Goal: Task Accomplishment & Management: Manage account settings

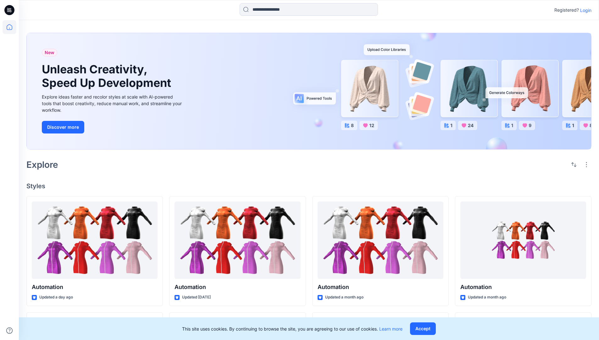
click at [584, 10] on p "Login" at bounding box center [585, 10] width 11 height 7
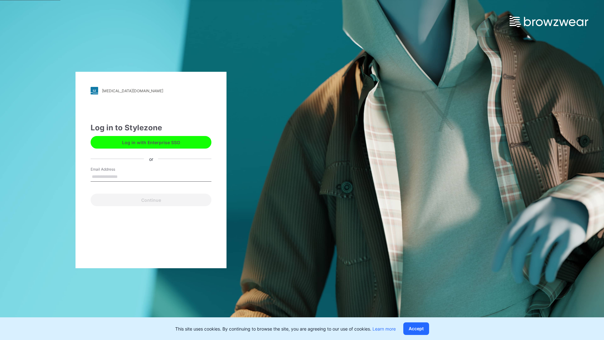
click at [124, 176] on input "Email Address" at bounding box center [151, 176] width 121 height 9
type input "**********"
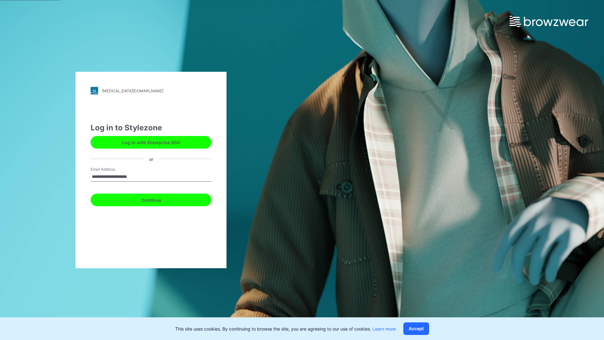
click at [158, 199] on button "Continue" at bounding box center [151, 199] width 121 height 13
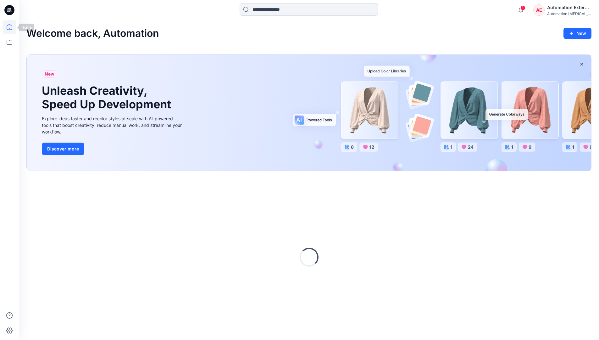
click at [12, 27] on icon at bounding box center [10, 27] width 6 height 6
click at [547, 12] on div "AE Automation External Automation [MEDICAL_DATA]..." at bounding box center [562, 10] width 58 height 13
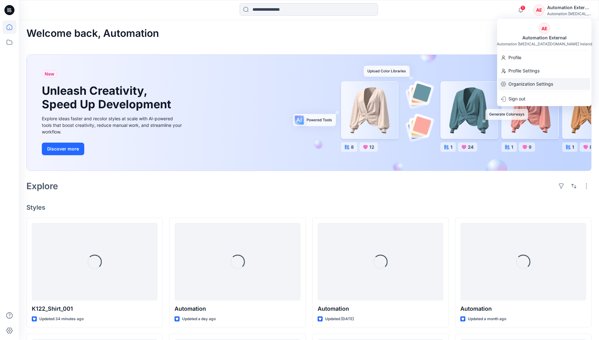
click at [544, 85] on p "Organization Settings" at bounding box center [530, 84] width 45 height 12
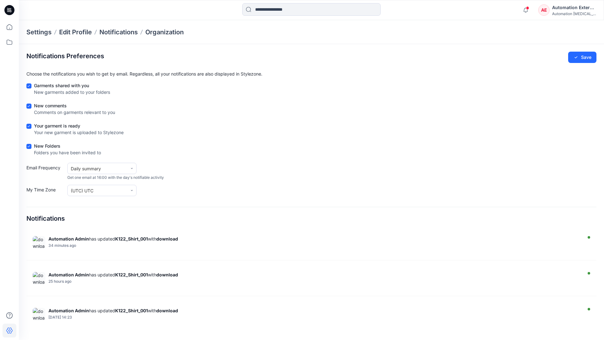
click at [574, 10] on div "Automation External" at bounding box center [574, 8] width 44 height 8
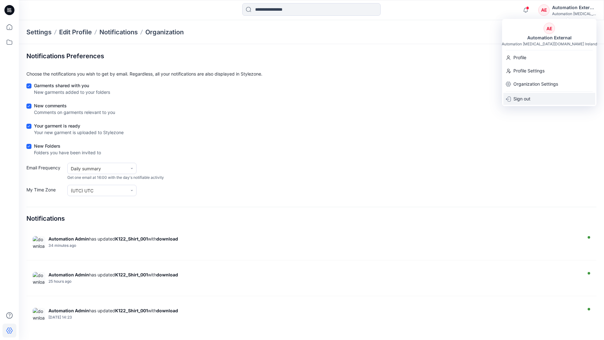
click at [534, 98] on div "Sign out" at bounding box center [549, 99] width 92 height 12
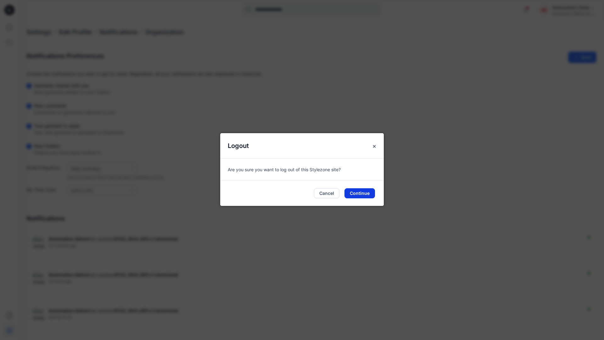
click at [363, 191] on button "Continue" at bounding box center [359, 193] width 31 height 10
